Goal: Download file/media

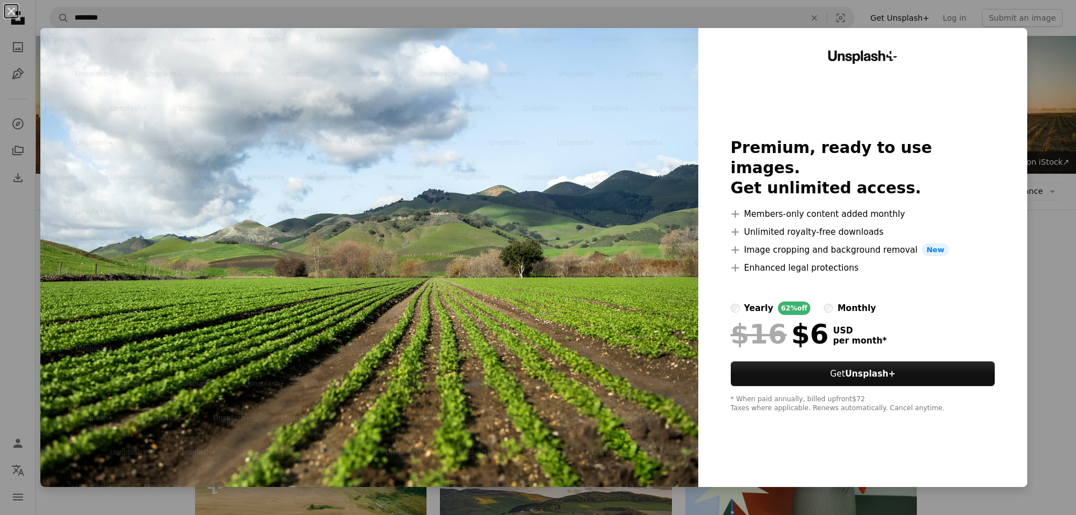
click at [957, 132] on div "Unsplash+ Premium, ready to use images. Get unlimited access. A plus sign Membe…" at bounding box center [862, 257] width 329 height 459
click at [903, 362] on button "Get Unsplash+" at bounding box center [863, 374] width 265 height 25
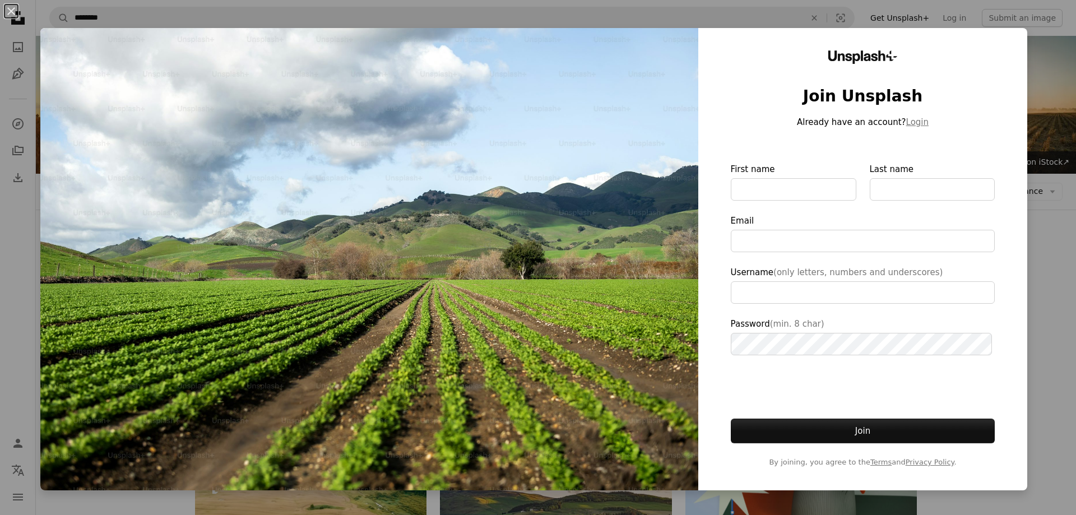
drag, startPoint x: 637, startPoint y: 390, endPoint x: 643, endPoint y: 378, distance: 13.0
click at [637, 390] on img at bounding box center [369, 259] width 658 height 462
click at [1034, 72] on div "An X shape Unsplash+ Join Unsplash Already have an account? Login First name La…" at bounding box center [538, 257] width 1076 height 515
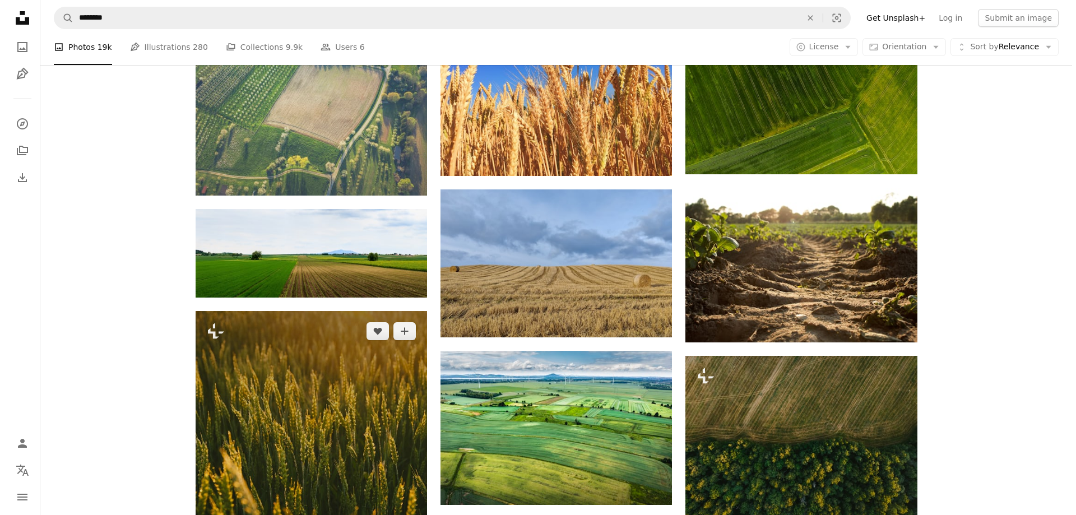
scroll to position [617, 0]
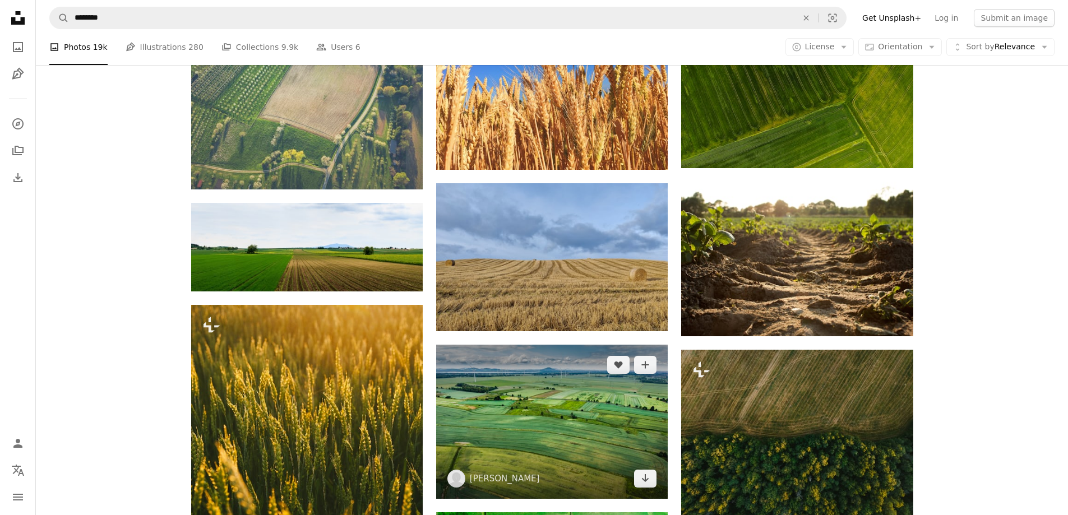
click at [556, 345] on img at bounding box center [551, 422] width 231 height 154
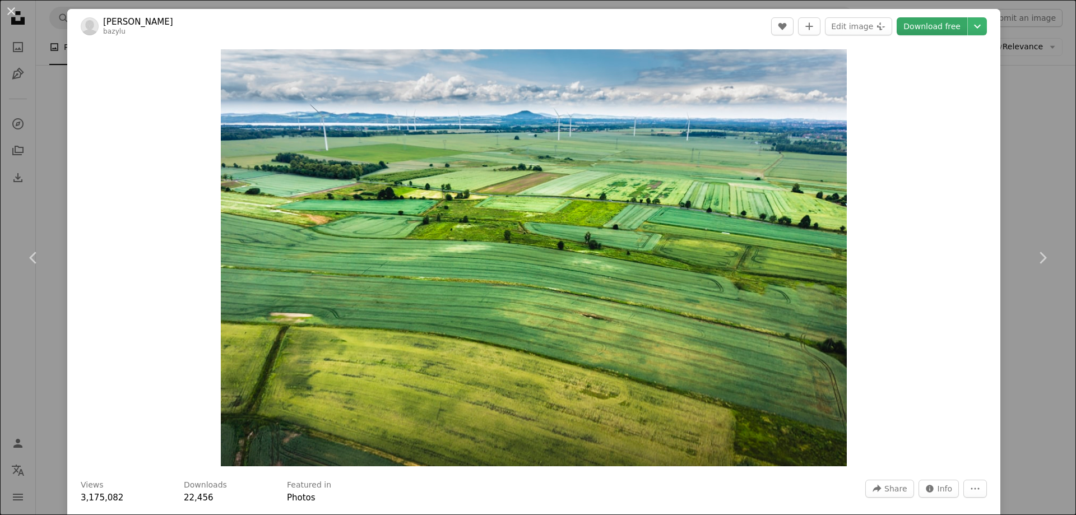
click at [928, 31] on link "Download free" at bounding box center [932, 26] width 71 height 18
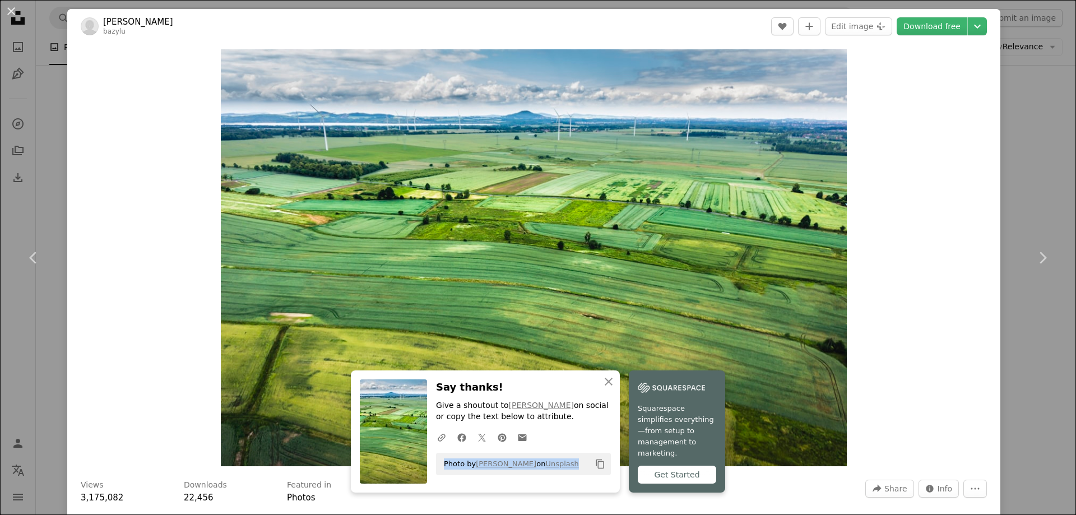
drag, startPoint x: 490, startPoint y: 469, endPoint x: 627, endPoint y: 470, distance: 136.8
click at [611, 471] on div "Photo by [PERSON_NAME] on Unsplash Copy content" at bounding box center [523, 464] width 175 height 22
click at [497, 470] on span "Photo by [PERSON_NAME] on Unsplash" at bounding box center [508, 464] width 141 height 18
drag, startPoint x: 490, startPoint y: 470, endPoint x: 622, endPoint y: 477, distance: 131.9
click at [611, 475] on div "Photo by [PERSON_NAME] on Unsplash Copy content" at bounding box center [523, 464] width 175 height 22
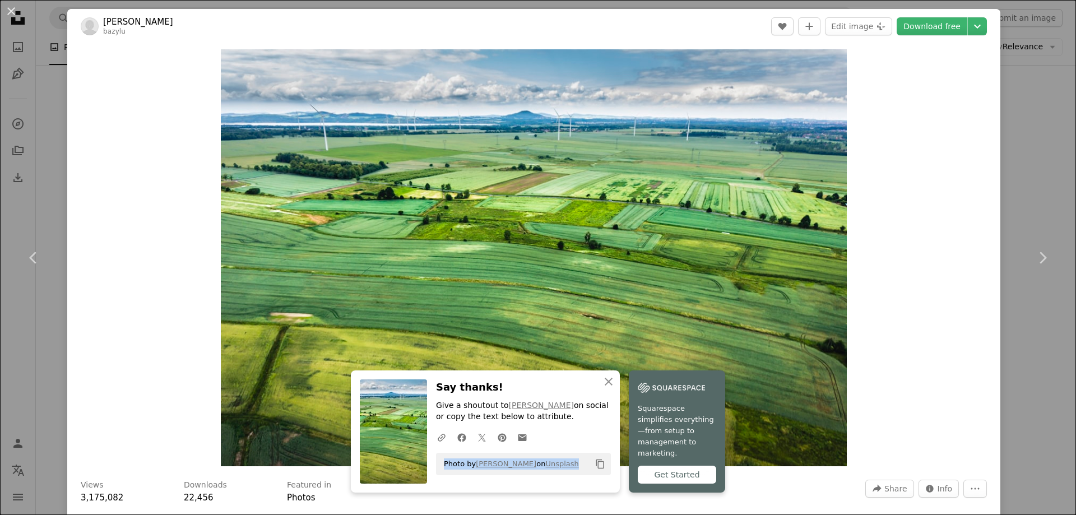
copy span "Photo by [PERSON_NAME] on Unsplash"
click at [985, 288] on div "Zoom in" at bounding box center [533, 258] width 933 height 428
click at [911, 234] on div "Zoom in" at bounding box center [533, 258] width 933 height 428
drag, startPoint x: 644, startPoint y: 389, endPoint x: 655, endPoint y: 387, distance: 11.4
click at [611, 389] on h3 "Say thanks!" at bounding box center [523, 387] width 175 height 16
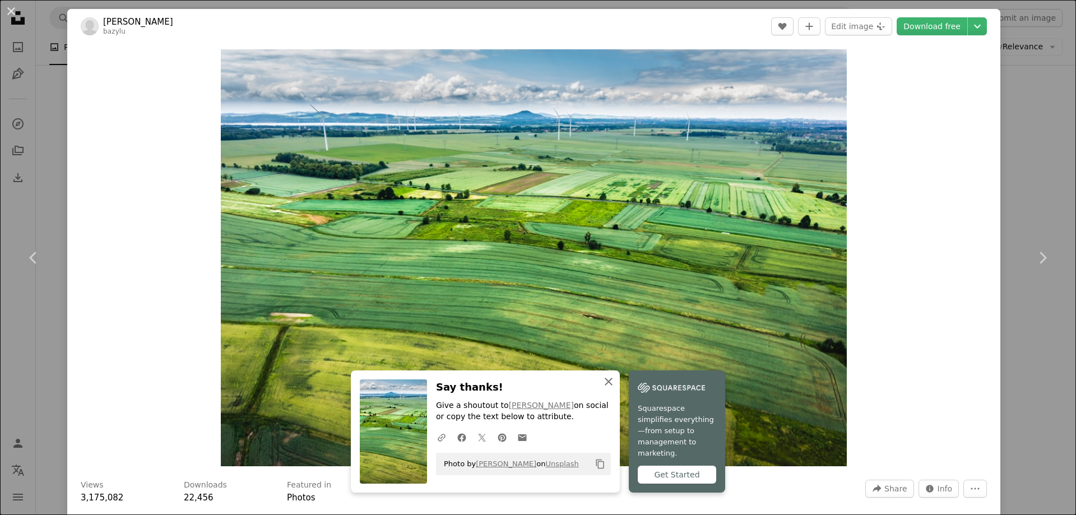
click at [615, 387] on icon "An X shape" at bounding box center [608, 381] width 13 height 13
